Goal: Navigation & Orientation: Find specific page/section

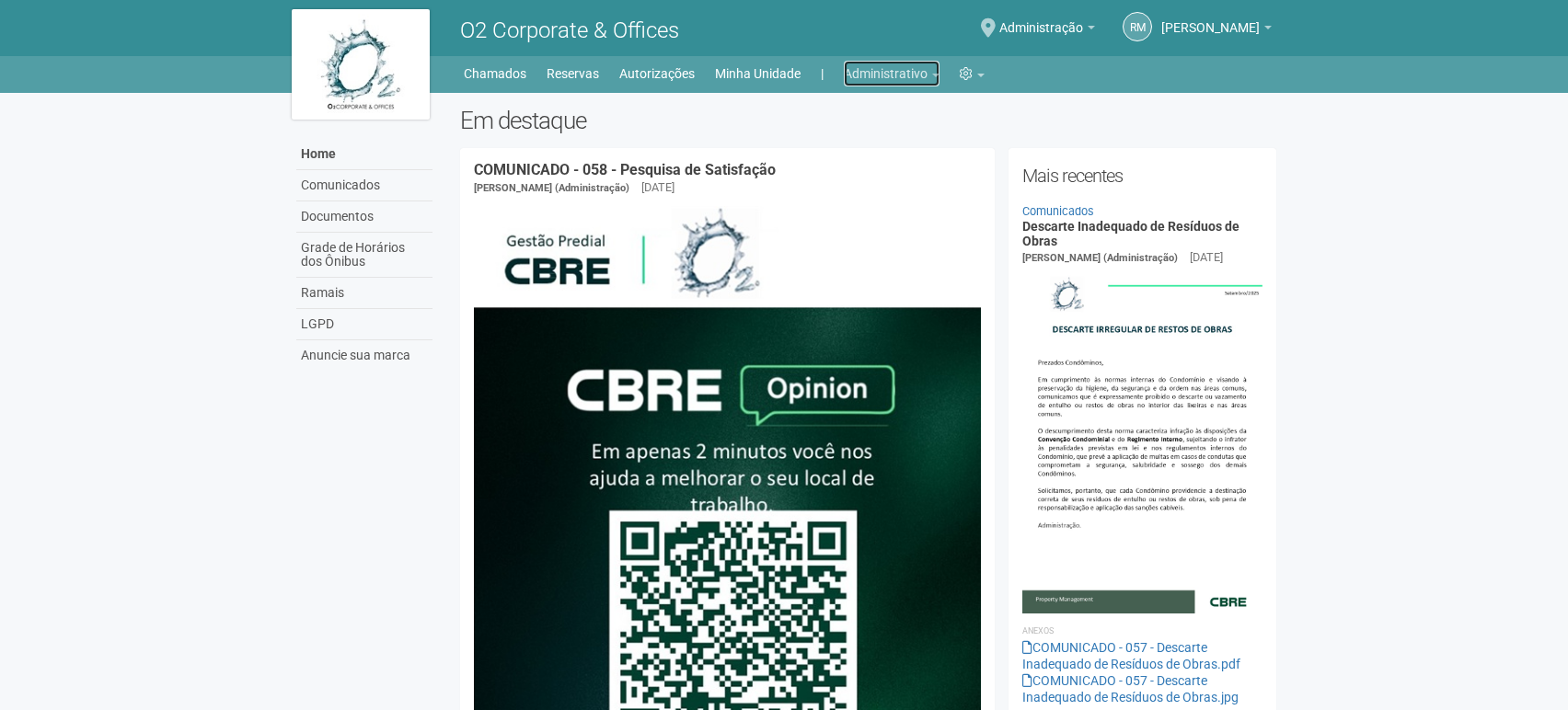
click at [936, 71] on link "Administrativo" at bounding box center [891, 74] width 95 height 26
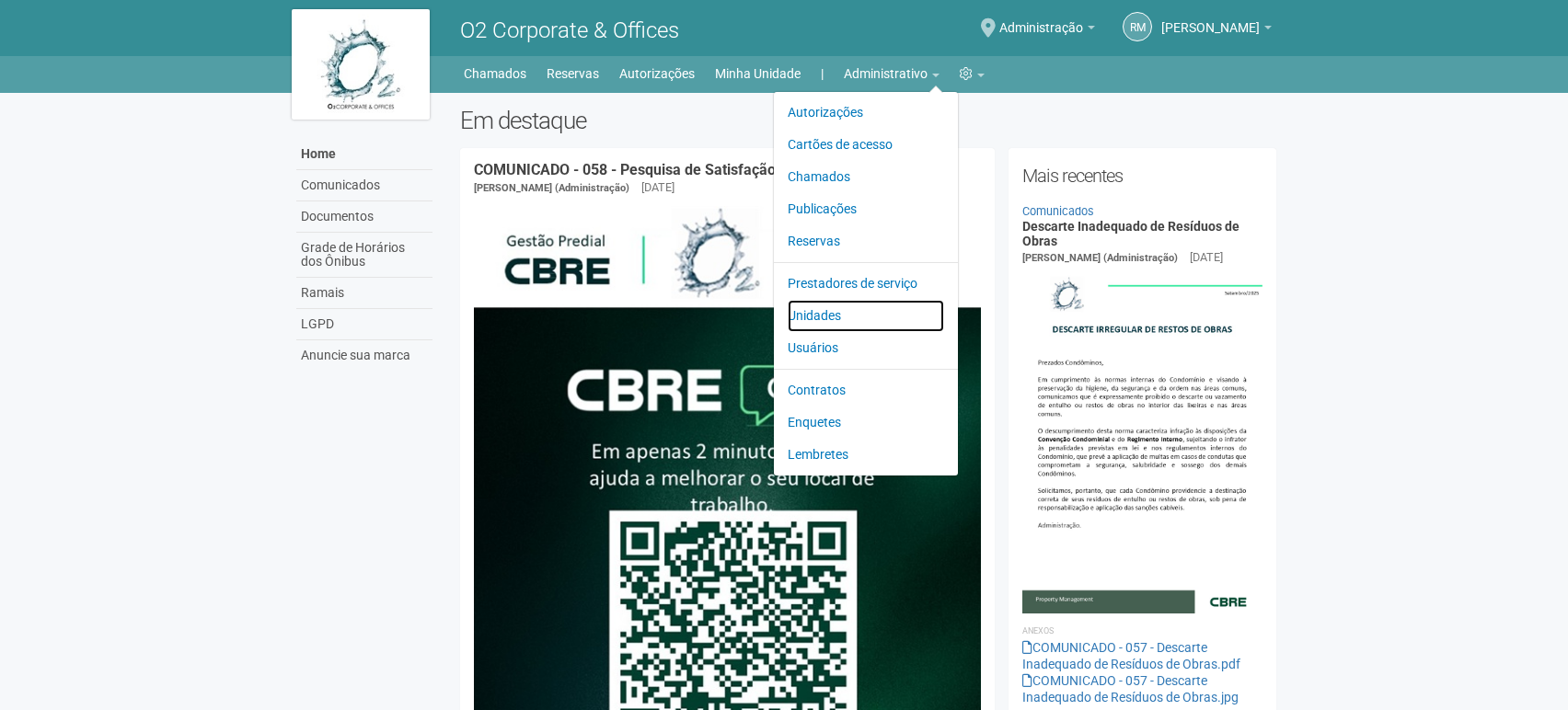
click at [833, 304] on link "Unidades" at bounding box center [866, 315] width 156 height 32
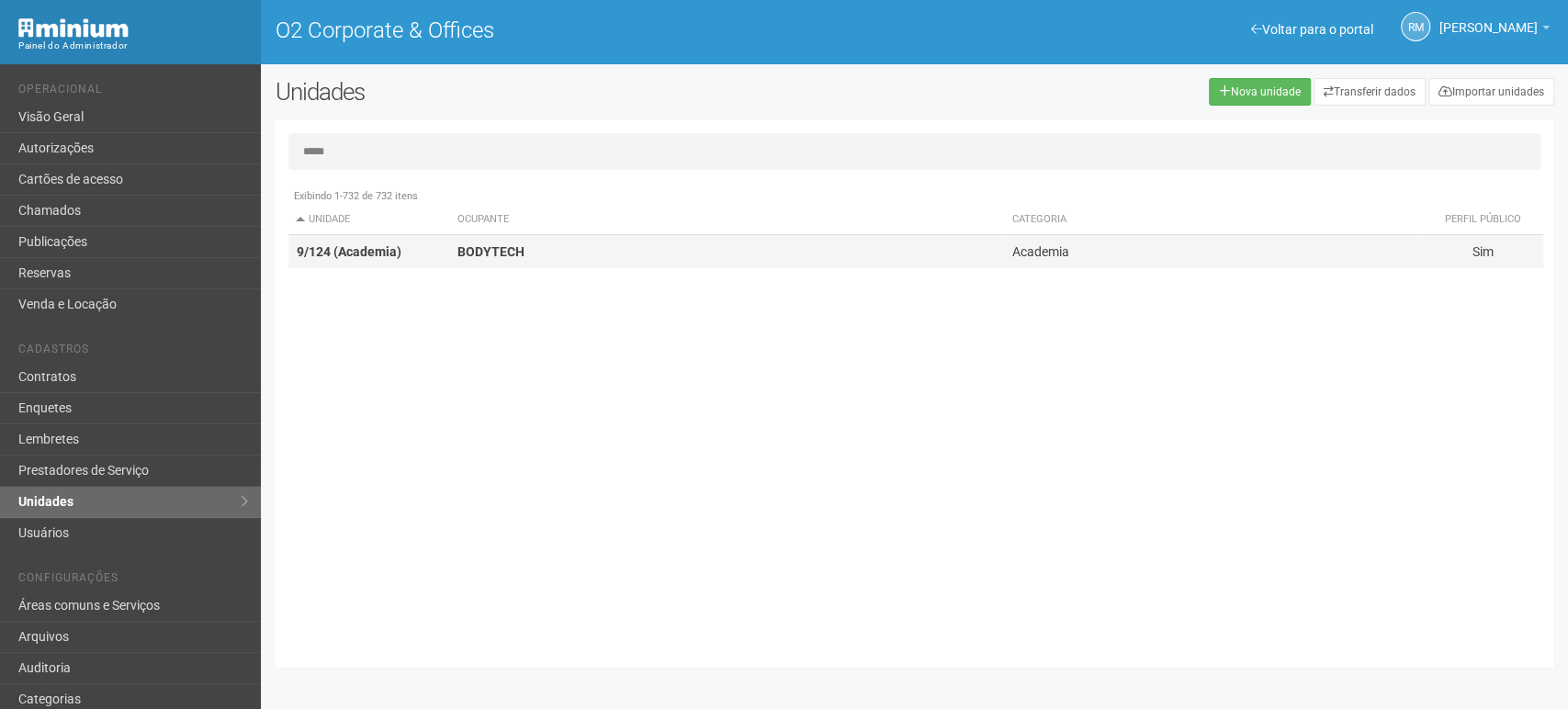
type input "*****"
click at [462, 251] on strong "BODYTECH" at bounding box center [490, 252] width 67 height 15
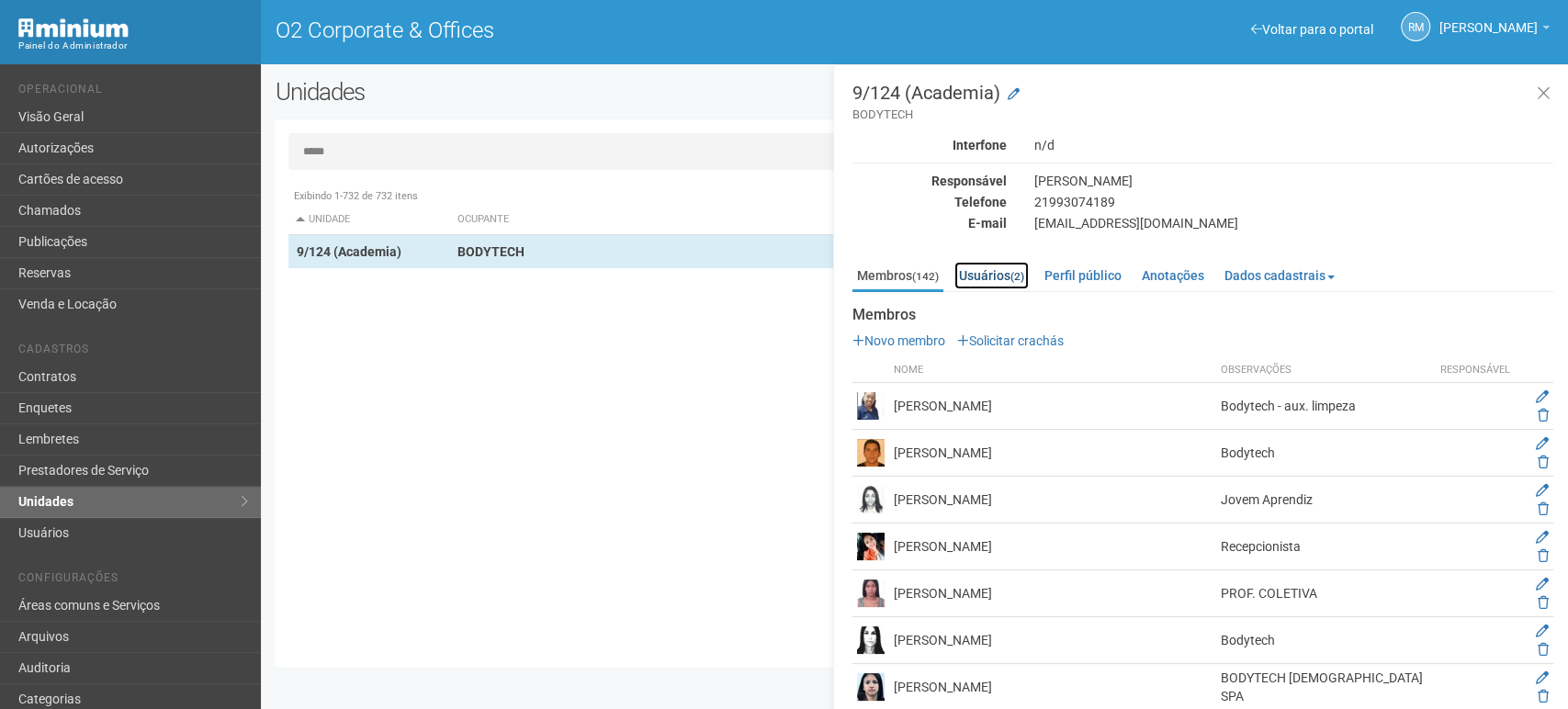
click at [1001, 278] on link "Usuários (2)" at bounding box center [992, 276] width 75 height 28
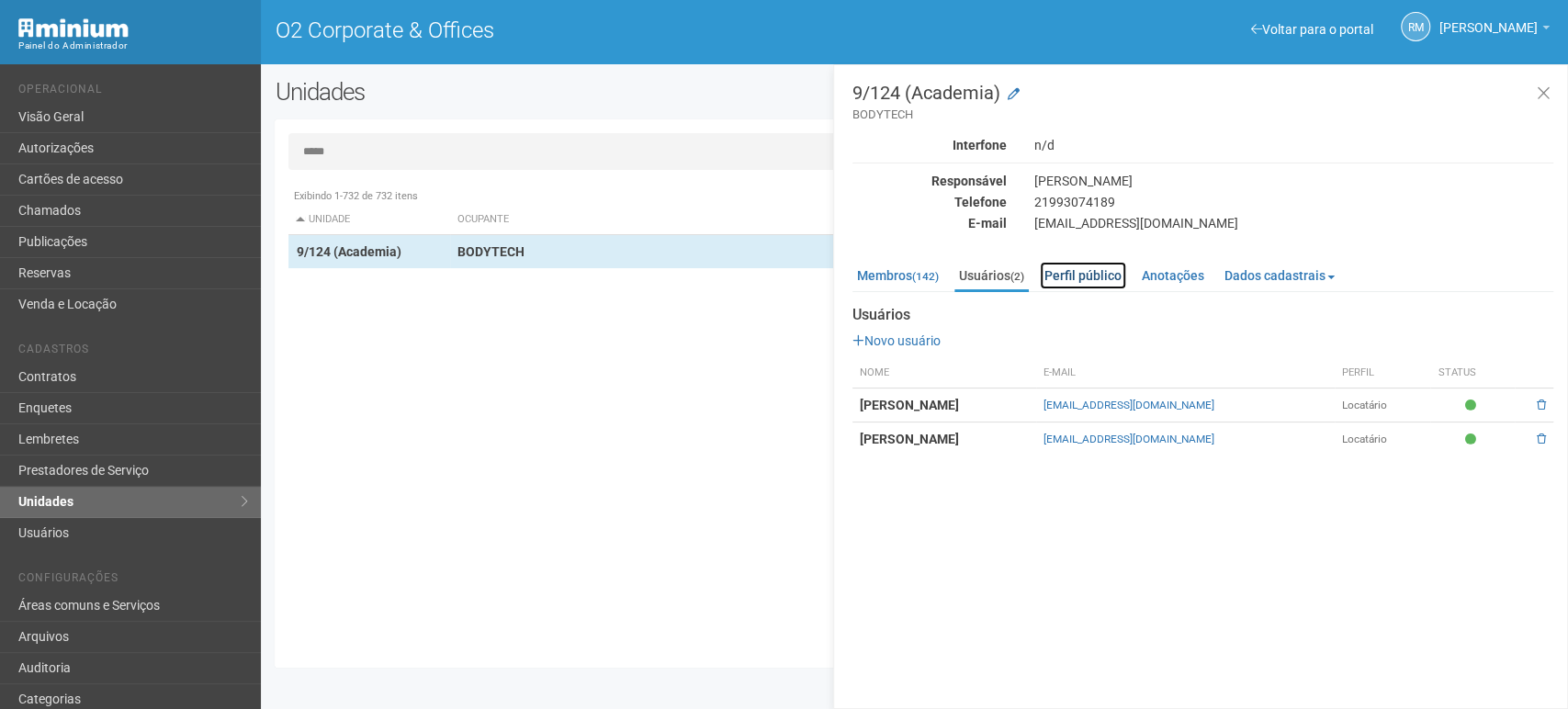
click at [1080, 277] on link "Perfil público" at bounding box center [1083, 276] width 87 height 28
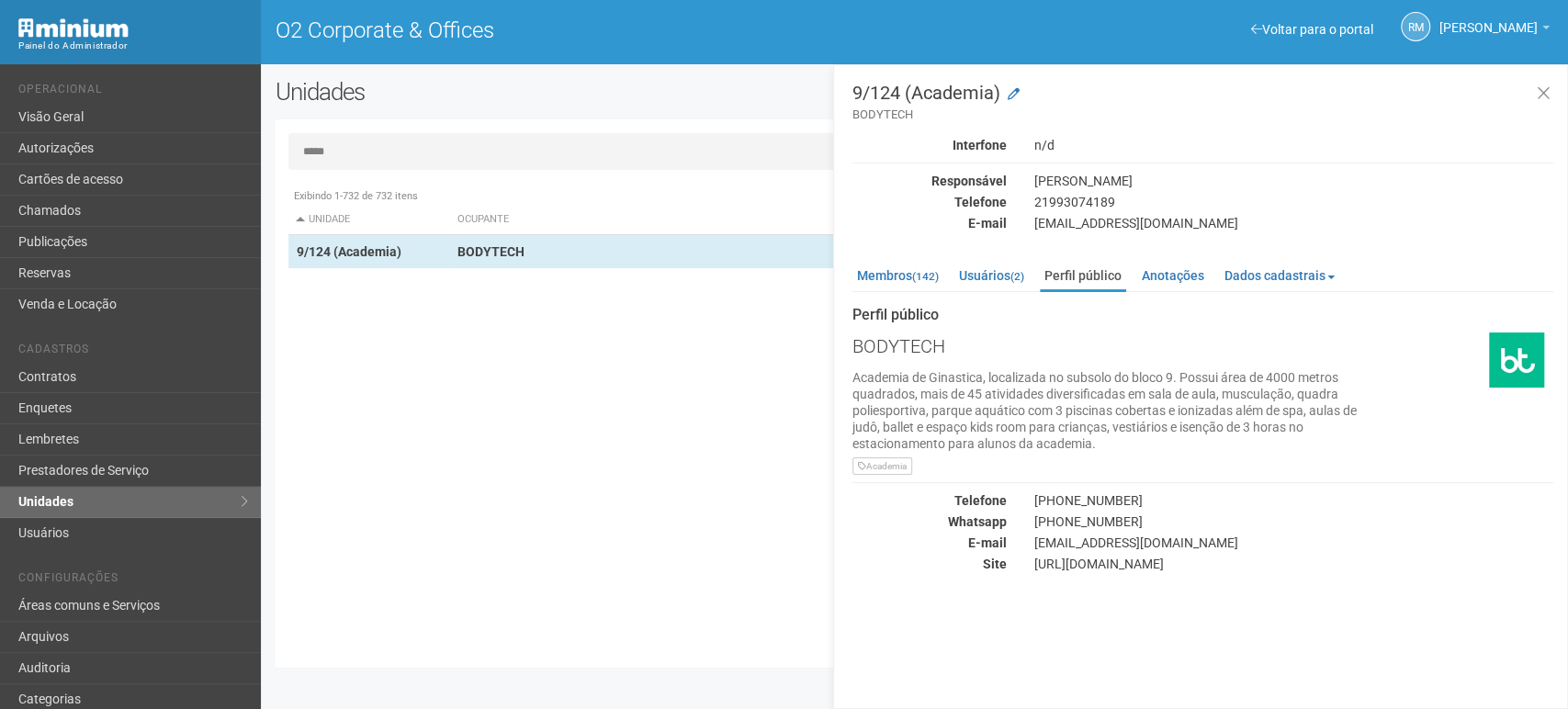
click at [886, 463] on span "Academia" at bounding box center [882, 465] width 60 height 18
click at [922, 461] on div "Academia" at bounding box center [1112, 464] width 519 height 17
click at [1199, 273] on link "Anotações" at bounding box center [1174, 276] width 72 height 28
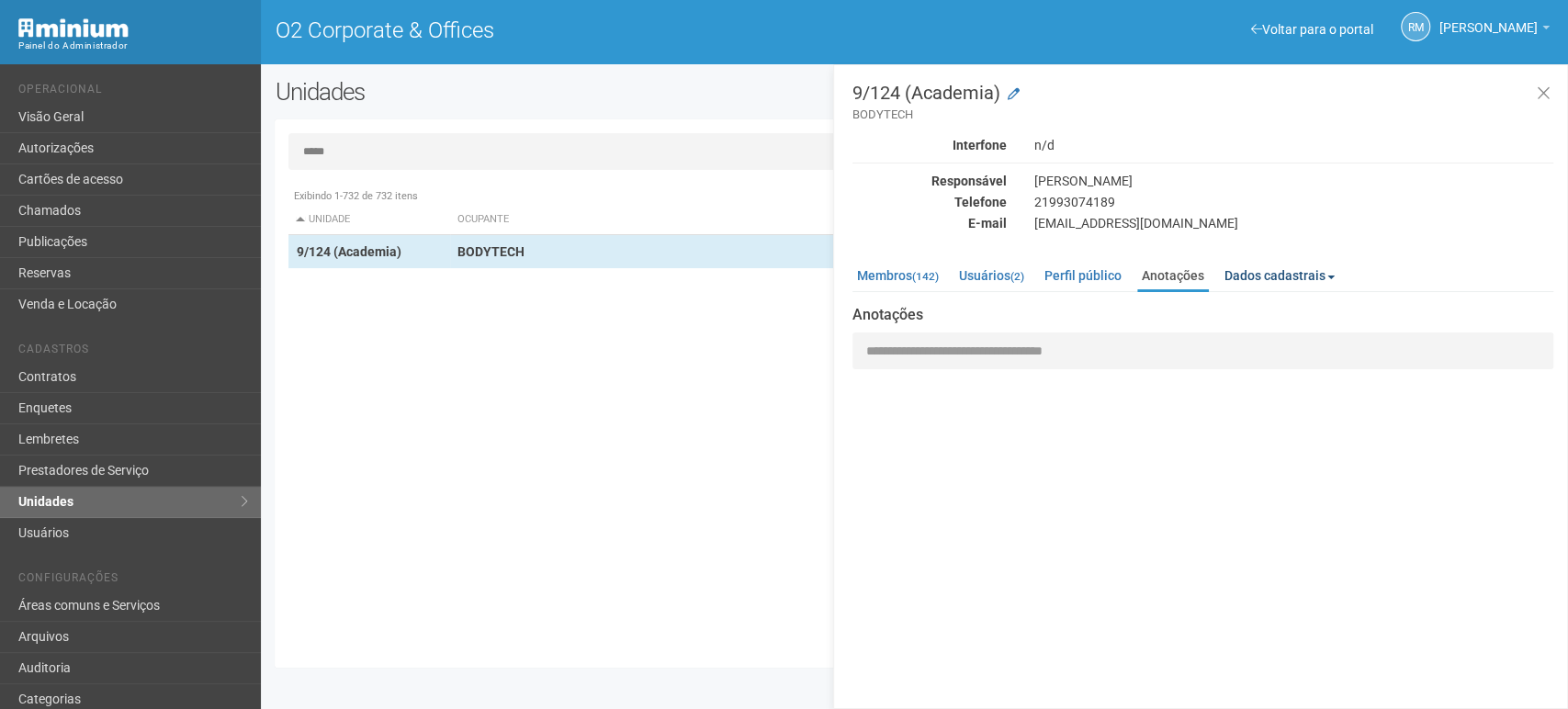
click at [1263, 276] on link "Dados cadastrais" at bounding box center [1279, 276] width 119 height 28
click at [1256, 330] on link "Locatário" at bounding box center [1293, 330] width 145 height 24
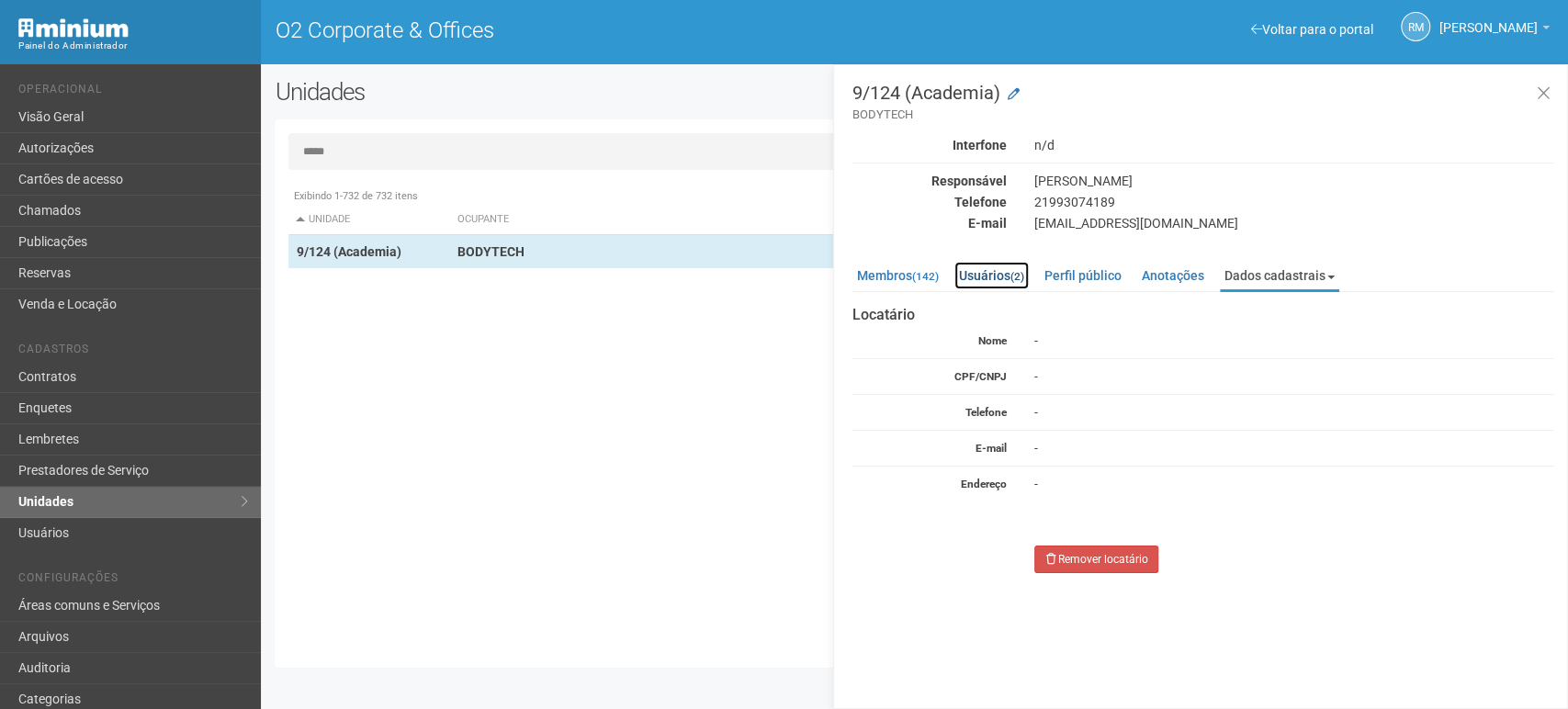
click at [999, 270] on link "Usuários (2)" at bounding box center [992, 276] width 75 height 28
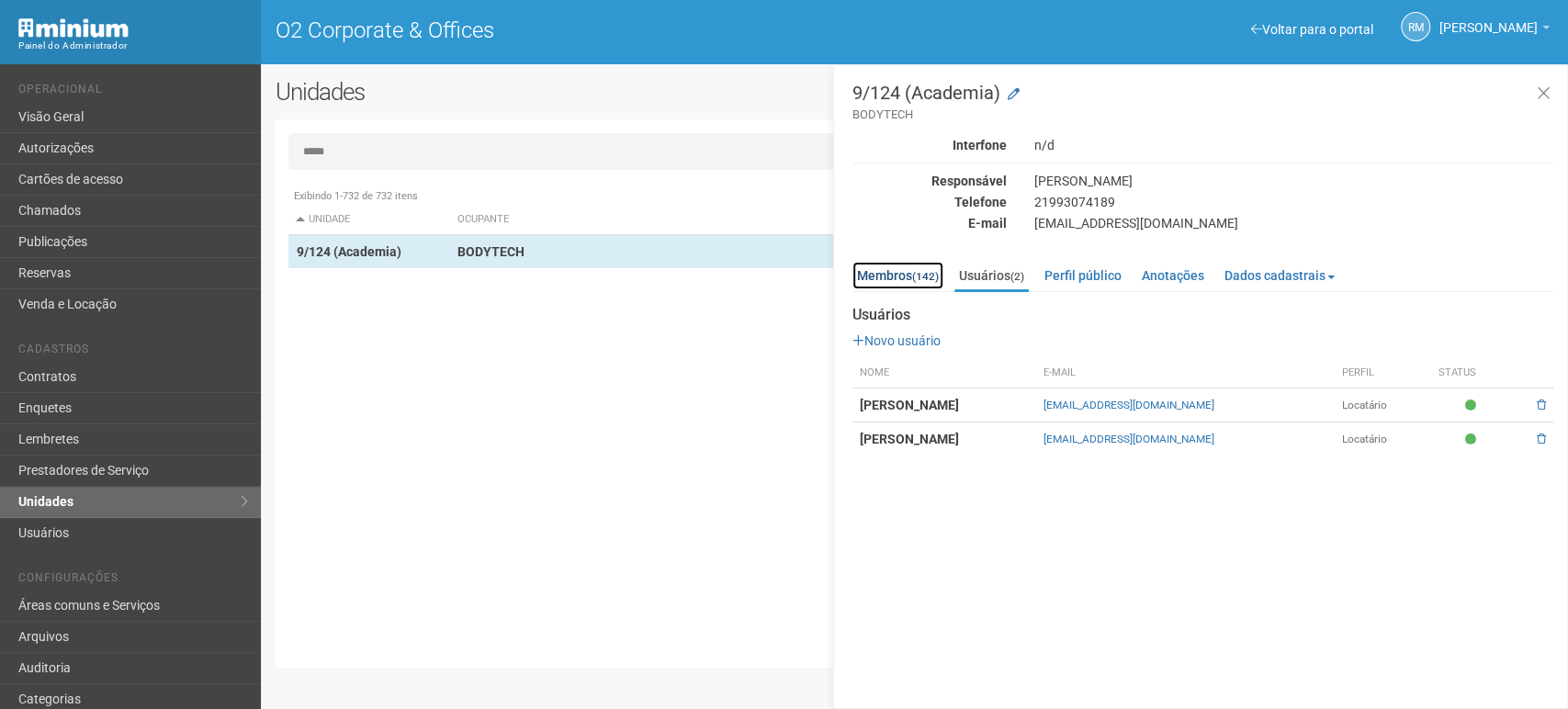
click at [911, 269] on link "Membros (142)" at bounding box center [898, 276] width 90 height 28
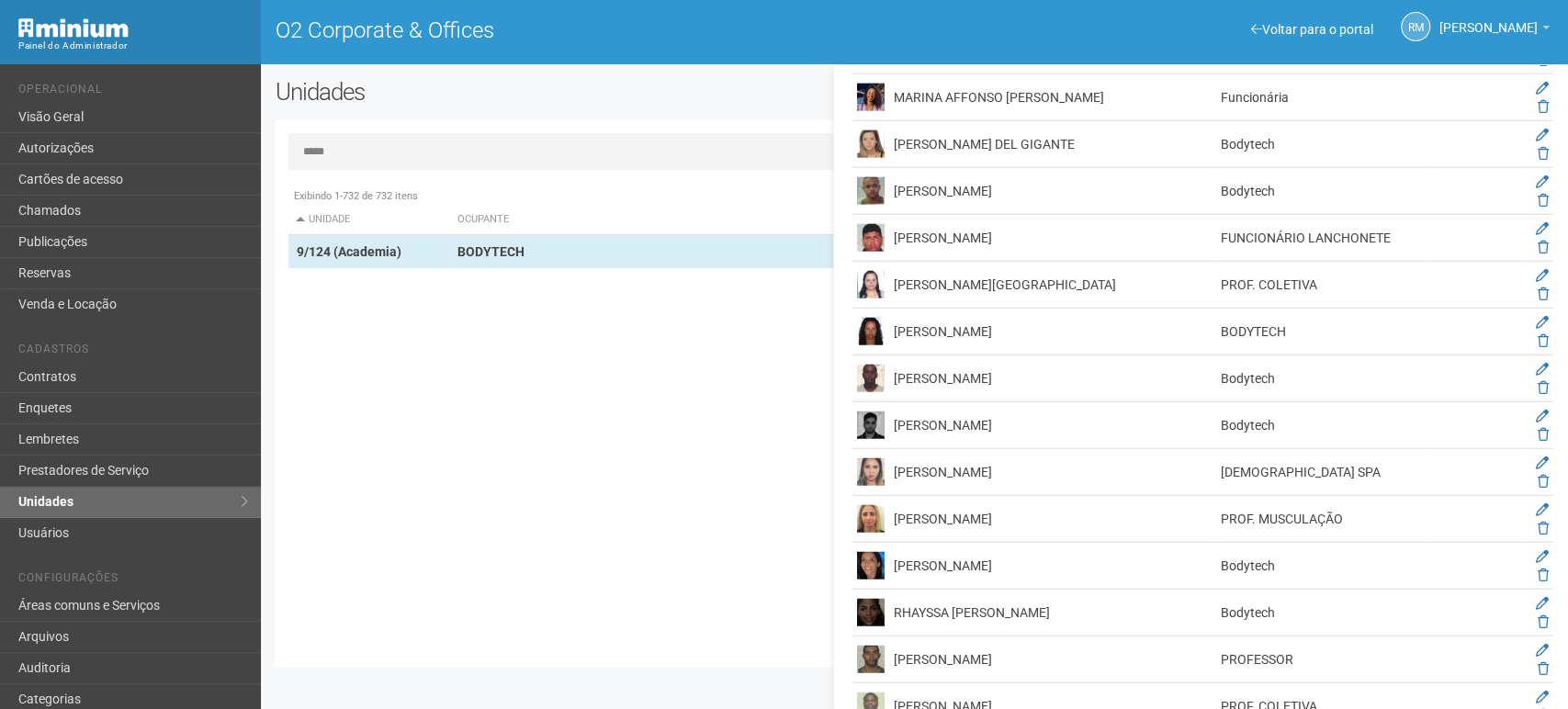
scroll to position [3061, 0]
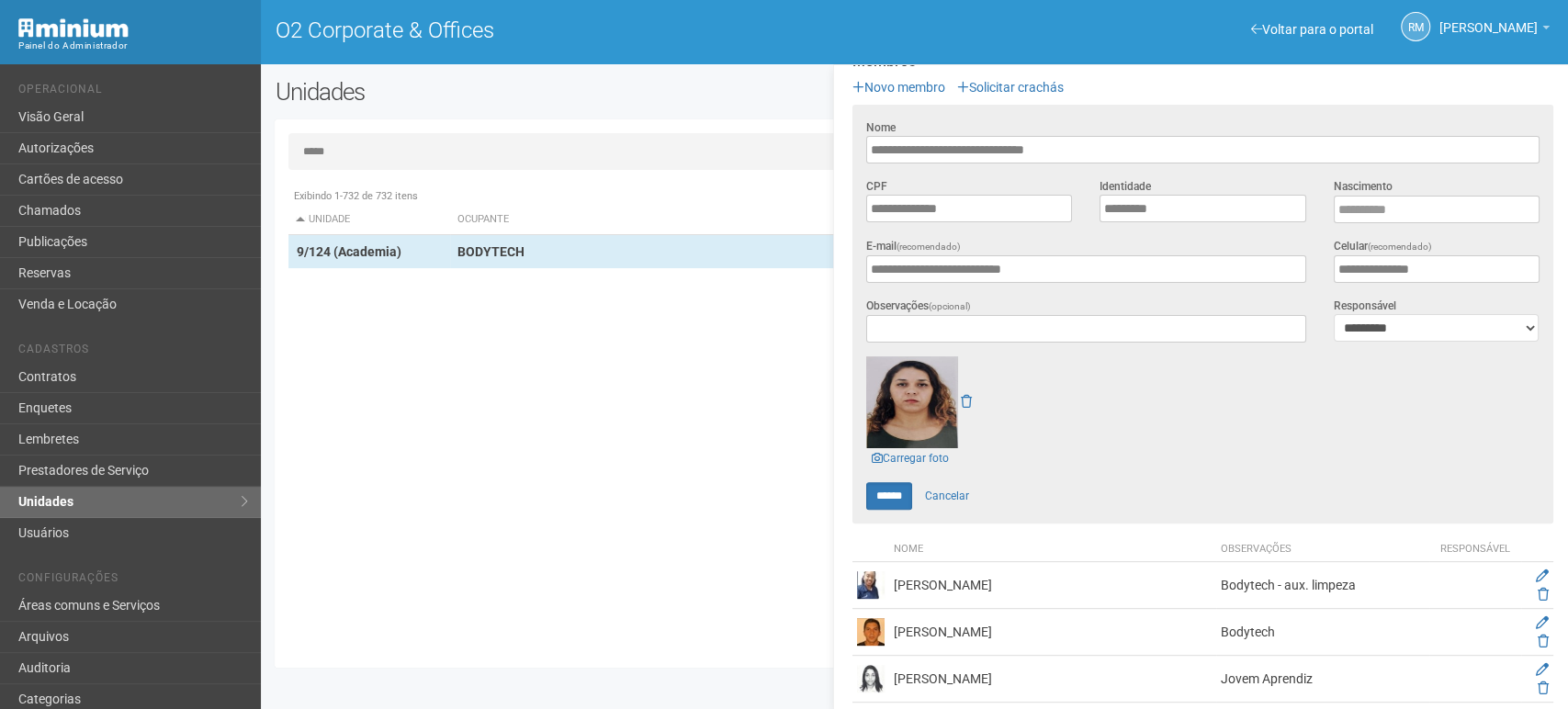
scroll to position [219, 0]
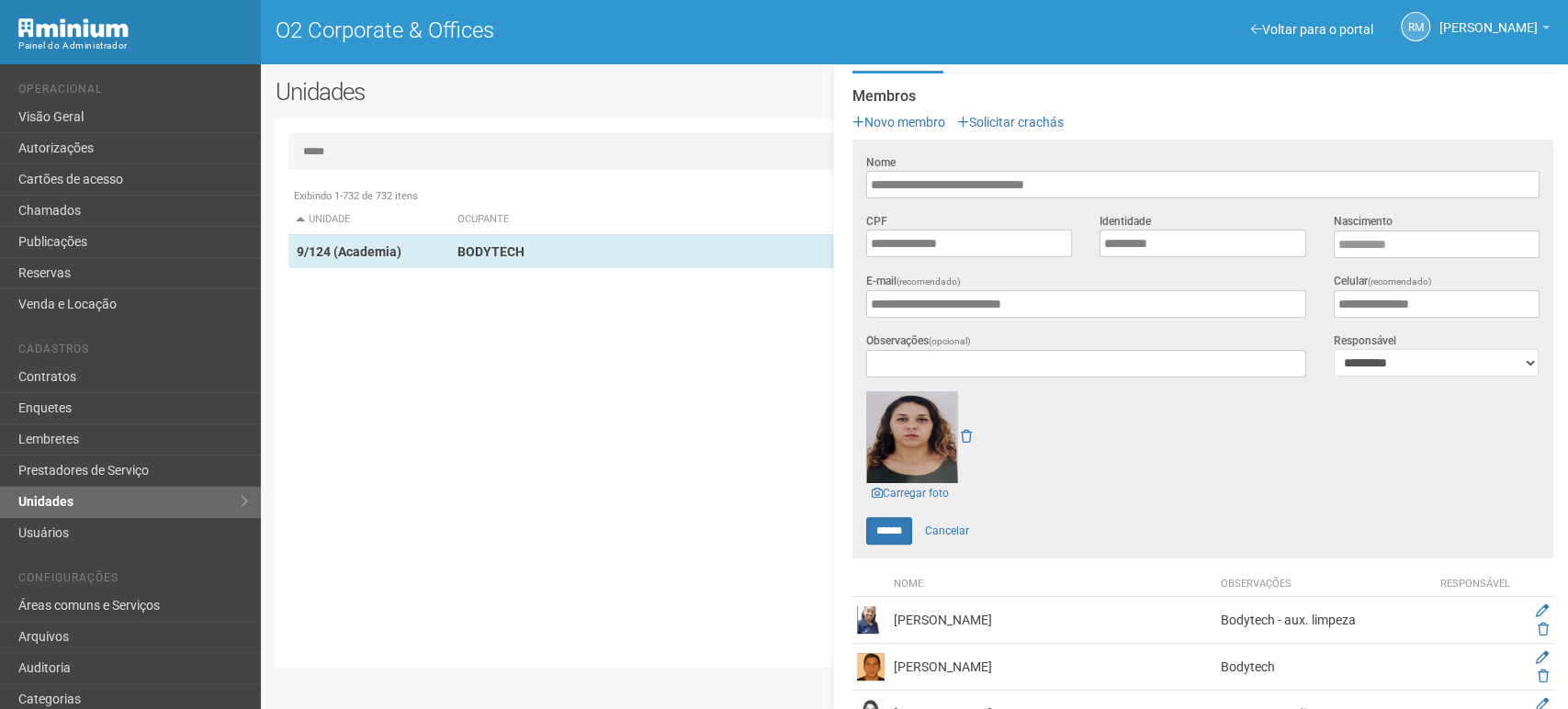
click at [897, 444] on img at bounding box center [911, 437] width 91 height 91
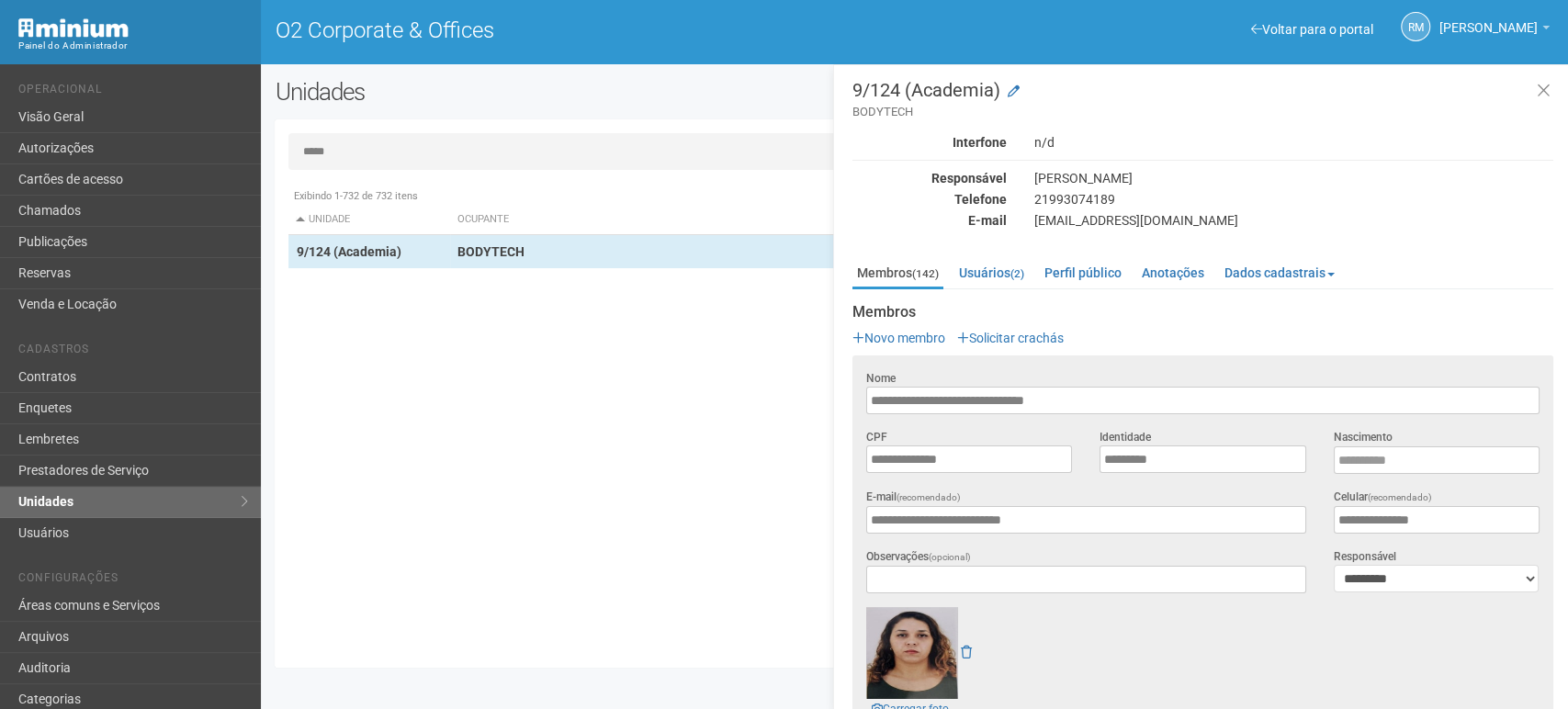
scroll to position [0, 0]
click at [1284, 30] on link "Voltar para o portal" at bounding box center [1312, 30] width 122 height 15
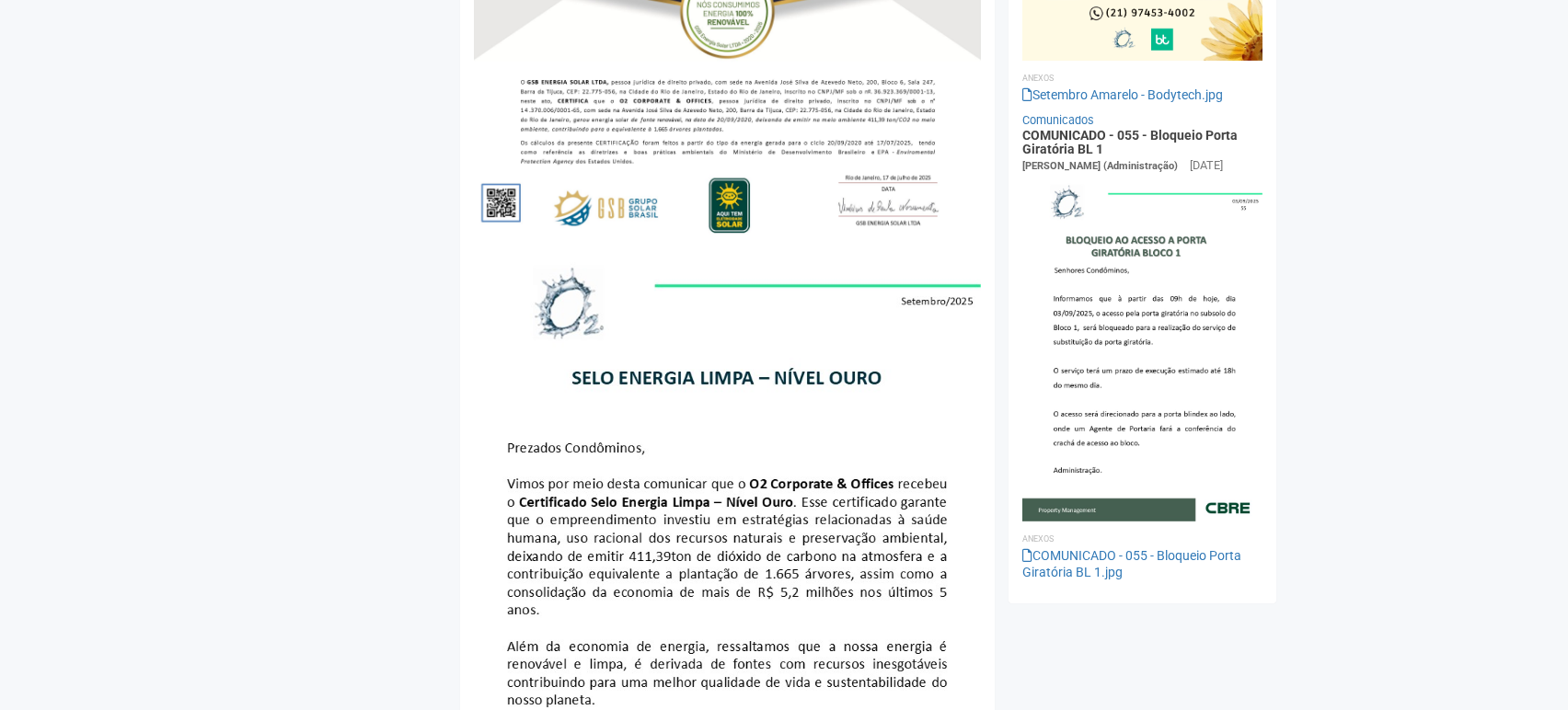
scroll to position [2044, 0]
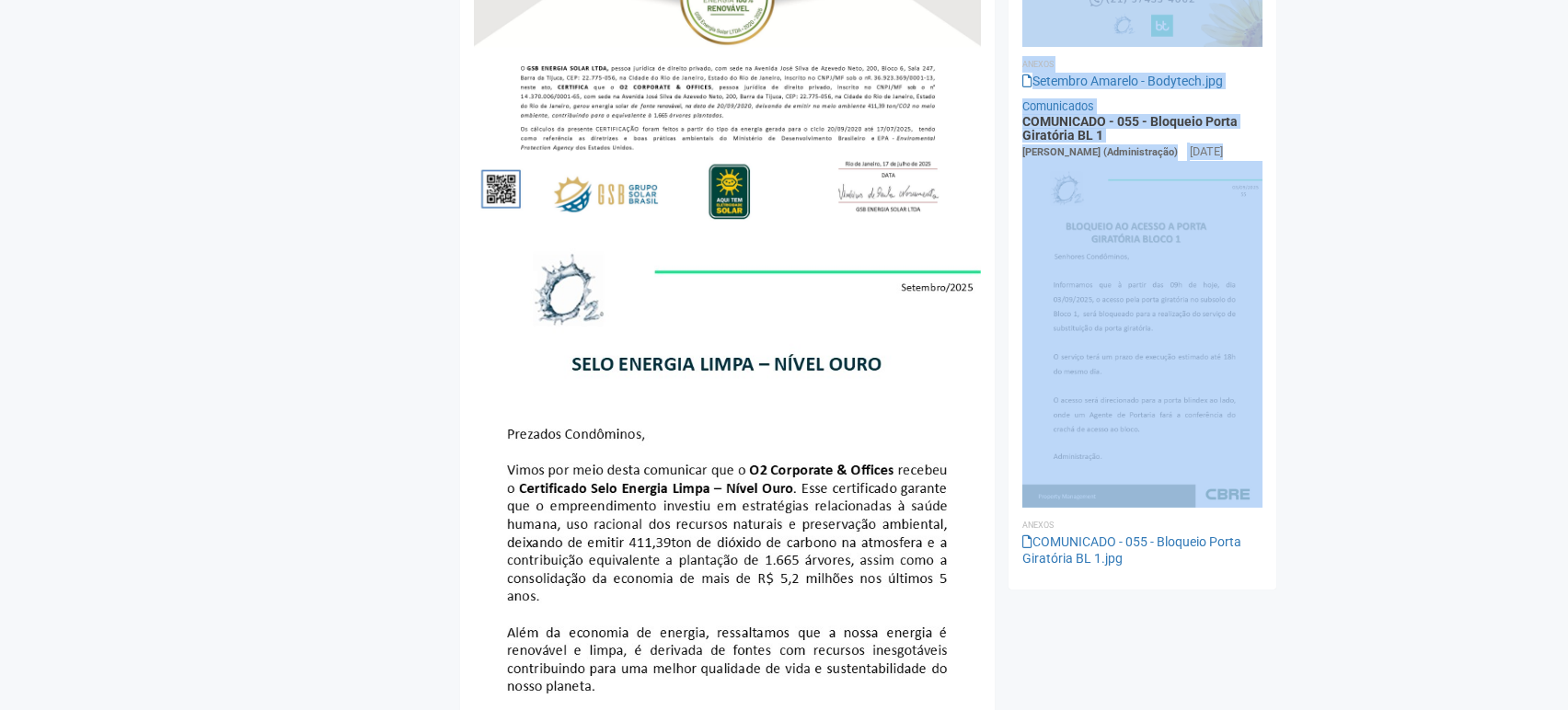
drag, startPoint x: 1566, startPoint y: 382, endPoint x: 1569, endPoint y: 251, distance: 131.0
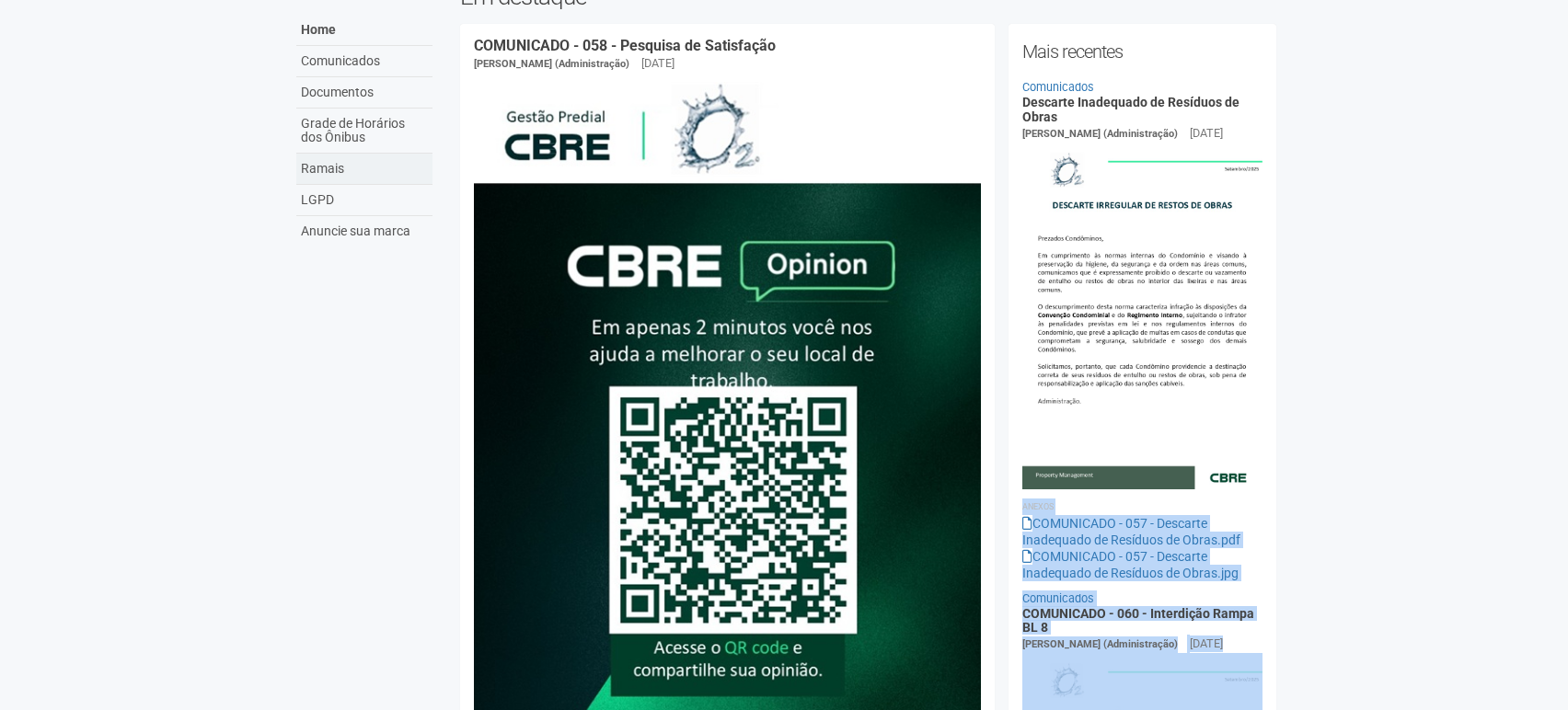
scroll to position [0, 0]
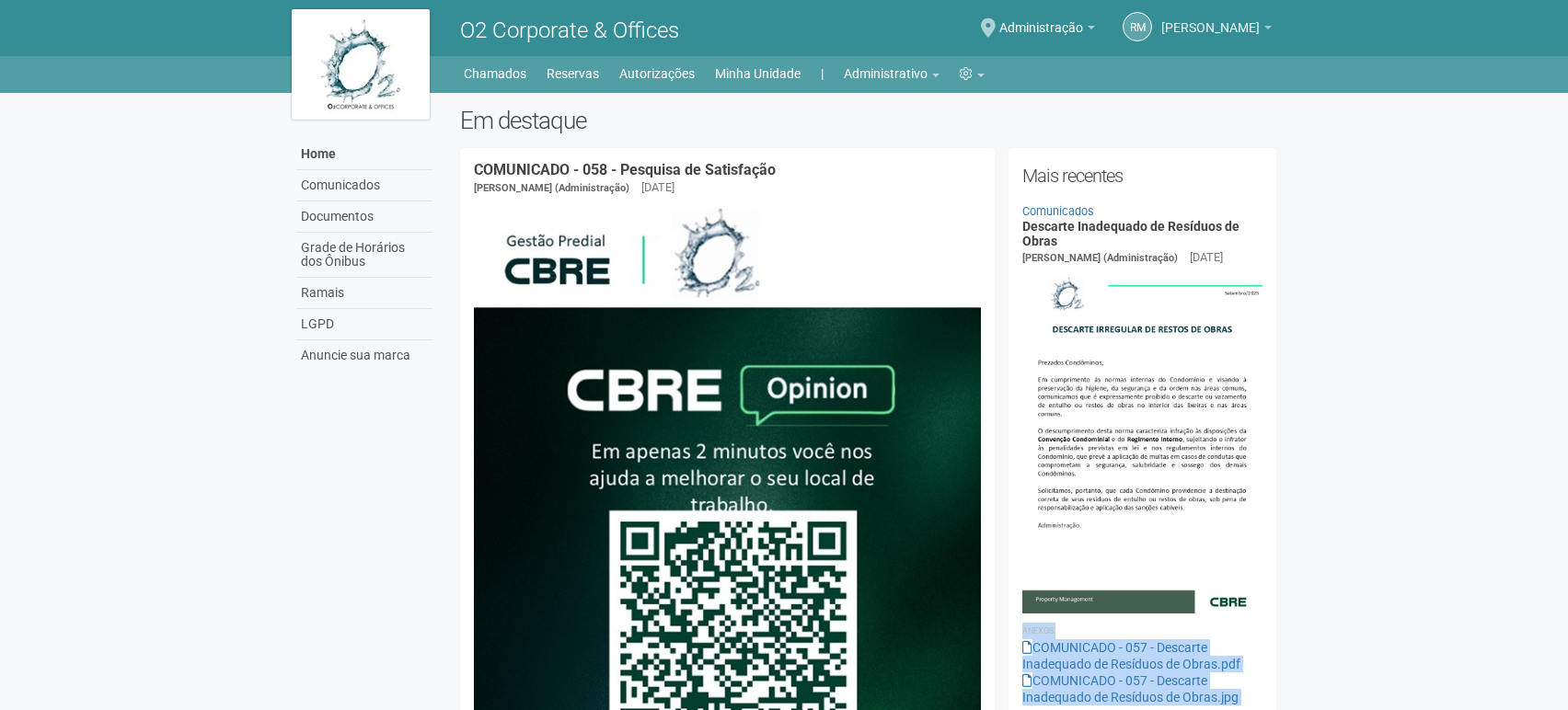
click at [1189, 23] on span "[PERSON_NAME]" at bounding box center [1210, 18] width 98 height 32
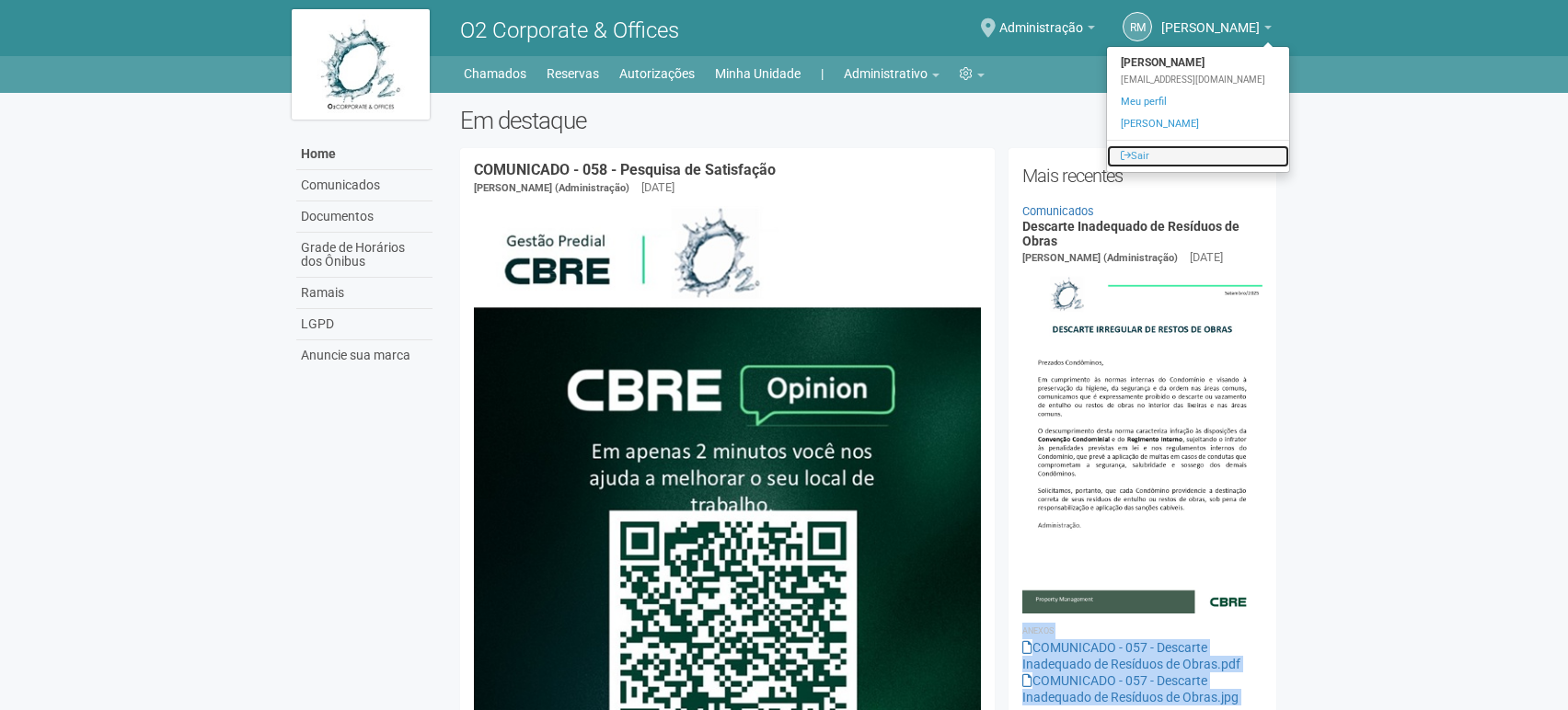
click at [1134, 150] on link "Sair" at bounding box center [1198, 156] width 182 height 22
